Goal: Find specific page/section: Find specific page/section

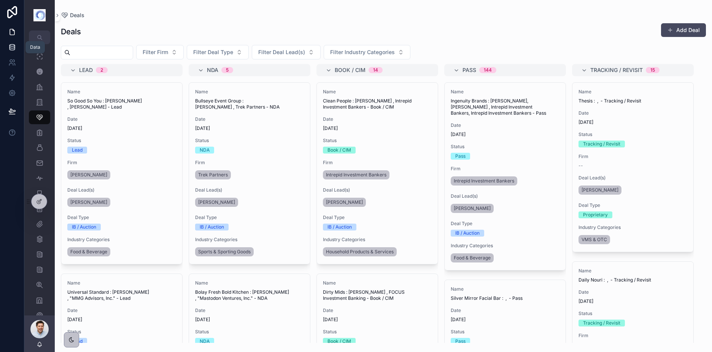
click at [13, 46] on icon at bounding box center [12, 47] width 8 height 8
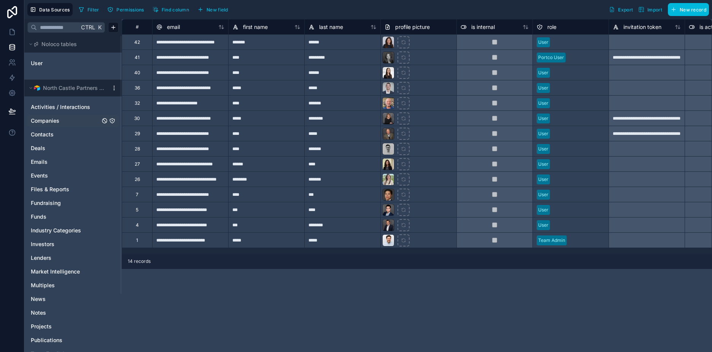
click at [52, 118] on span "Companies" at bounding box center [45, 121] width 29 height 8
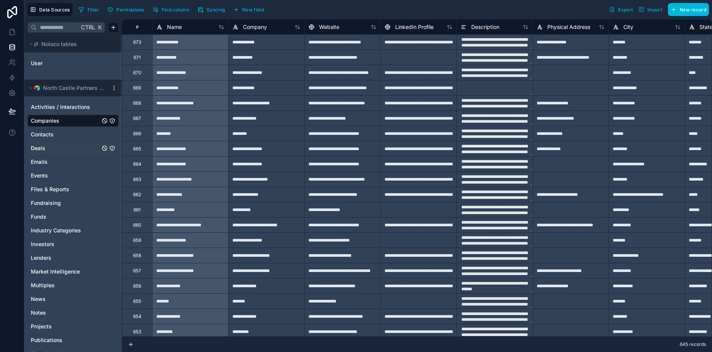
click at [46, 147] on link "Deals" at bounding box center [65, 148] width 69 height 8
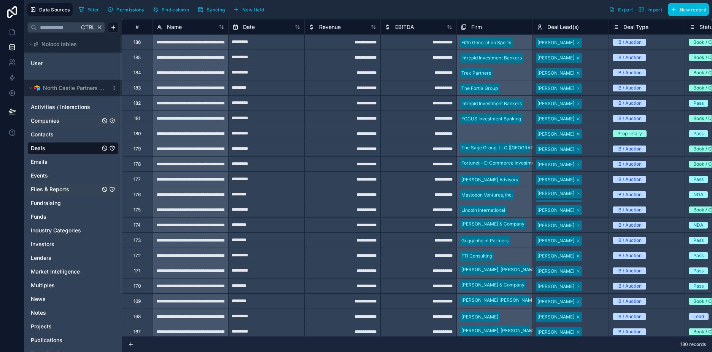
click at [54, 190] on span "Files & Reports" at bounding box center [50, 189] width 38 height 8
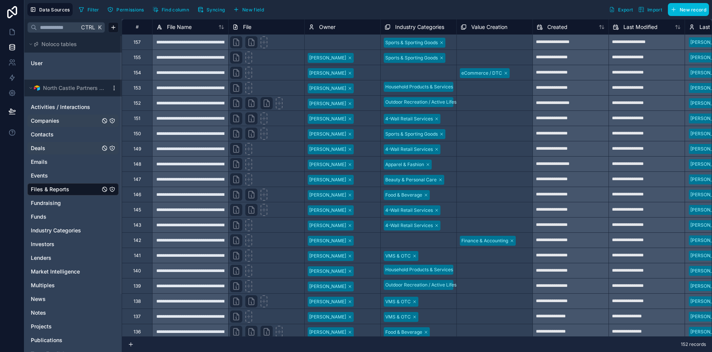
click at [333, 40] on div "Select a Owner" at bounding box center [325, 43] width 33 height 6
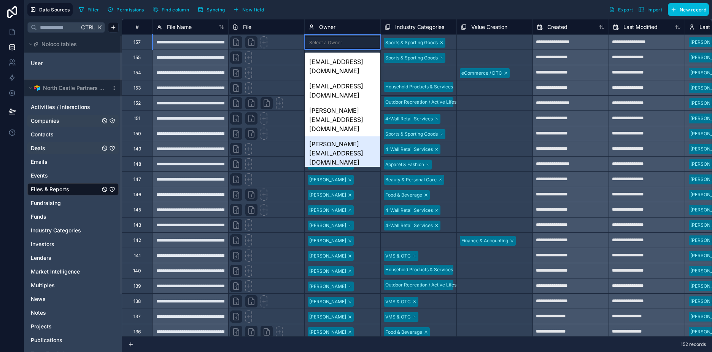
scroll to position [108, 0]
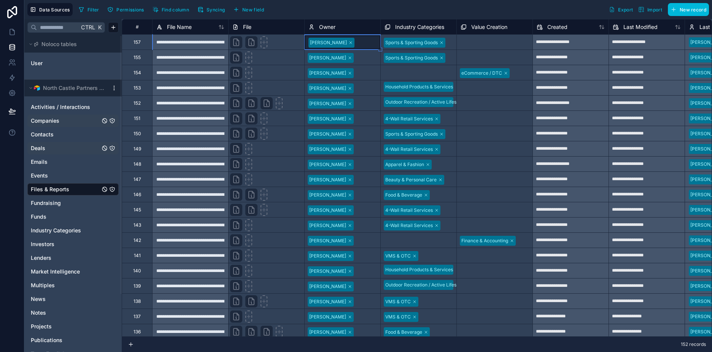
click at [360, 57] on div at bounding box center [366, 58] width 21 height 8
click at [48, 62] on link "User" at bounding box center [62, 63] width 62 height 8
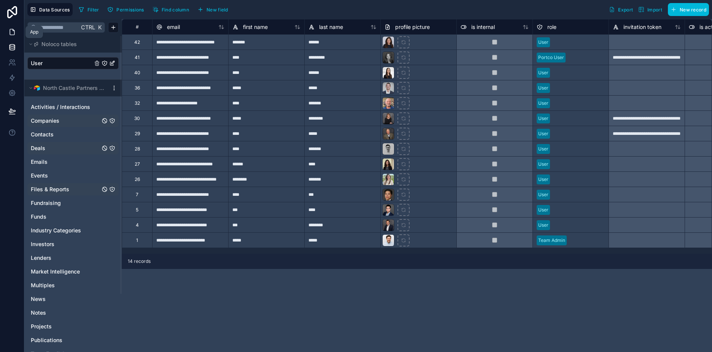
click at [12, 30] on icon at bounding box center [12, 32] width 8 height 8
